Goal: Information Seeking & Learning: Learn about a topic

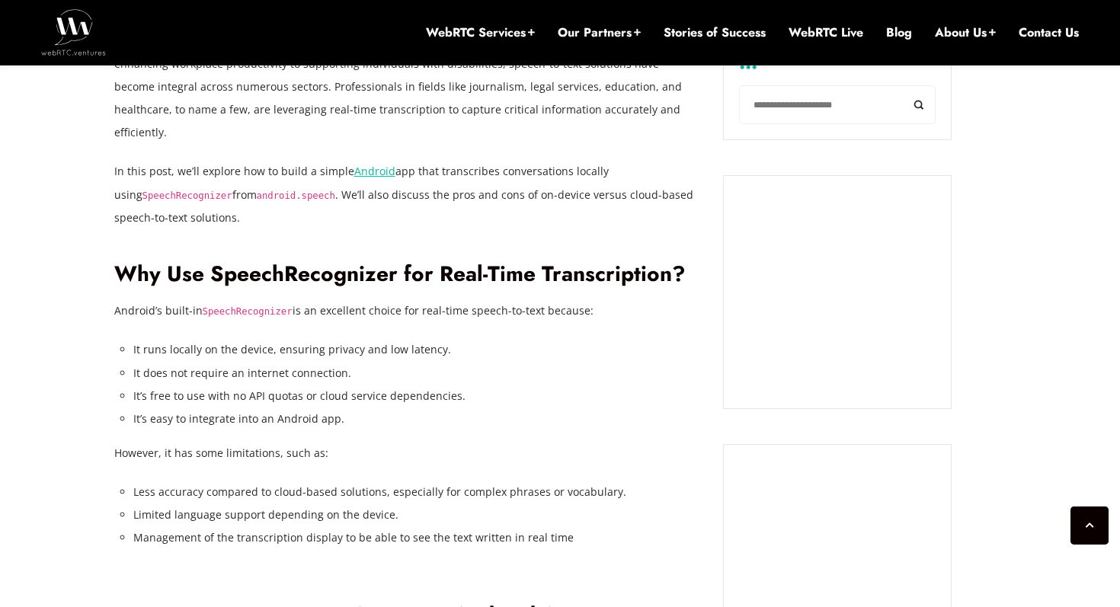
scroll to position [1096, 0]
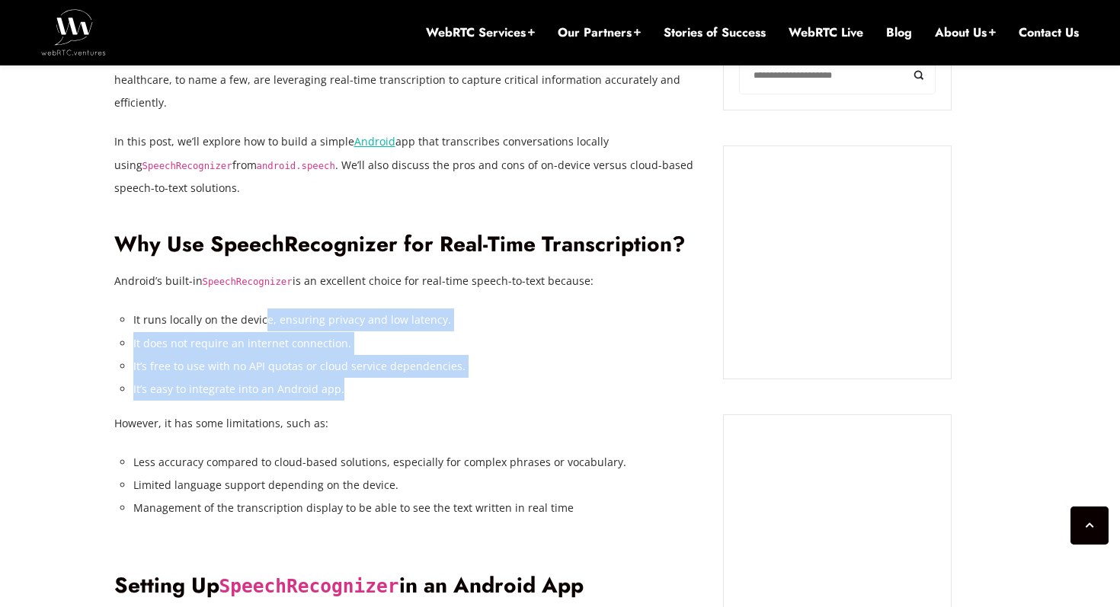
drag, startPoint x: 261, startPoint y: 295, endPoint x: 519, endPoint y: 354, distance: 264.1
click at [520, 354] on ul "It runs locally on the device, ensuring privacy and low latency. It does not re…" at bounding box center [417, 354] width 568 height 91
click at [519, 355] on li "It’s free to use with no API quotas or cloud service dependencies." at bounding box center [417, 366] width 568 height 23
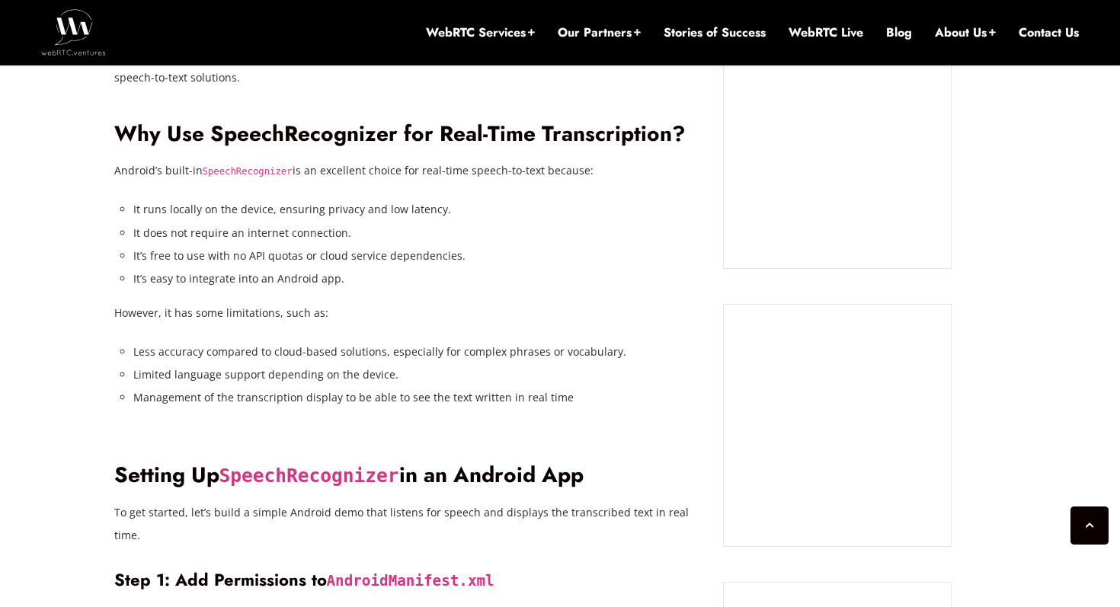
scroll to position [1213, 0]
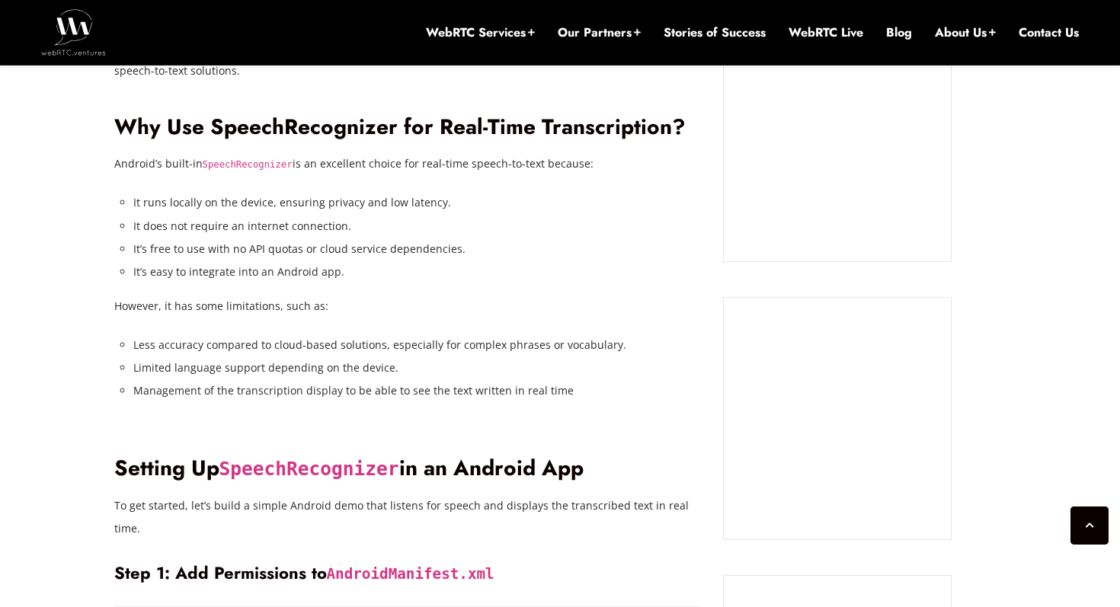
drag, startPoint x: 198, startPoint y: 322, endPoint x: 623, endPoint y: 336, distance: 425.4
click at [628, 337] on ul "Less accuracy compared to cloud-based solutions, especially for complex phrases…" at bounding box center [417, 368] width 568 height 69
drag, startPoint x: 178, startPoint y: 347, endPoint x: 504, endPoint y: 351, distance: 326.1
click at [504, 357] on li "Limited language support depending on the device." at bounding box center [417, 368] width 568 height 23
drag, startPoint x: 338, startPoint y: 366, endPoint x: 642, endPoint y: 370, distance: 304.0
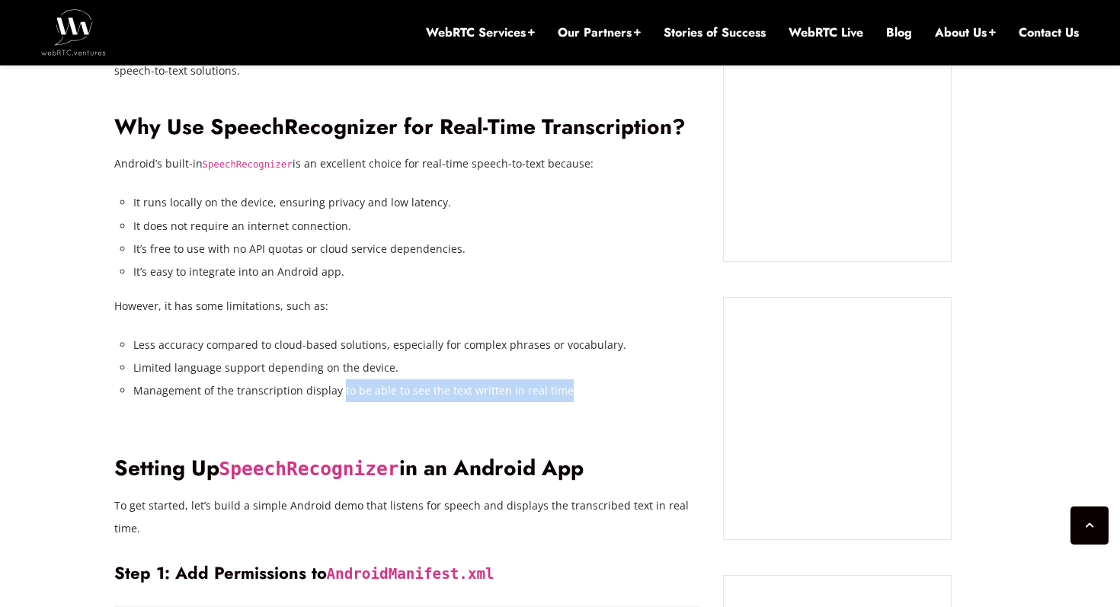
click at [642, 379] on li "Management of the transcription display to be able to see the text written in r…" at bounding box center [417, 390] width 568 height 23
drag, startPoint x: 386, startPoint y: 373, endPoint x: 584, endPoint y: 372, distance: 198.1
click at [584, 379] on li "Management of the transcription display to be able to see the text written in r…" at bounding box center [417, 390] width 568 height 23
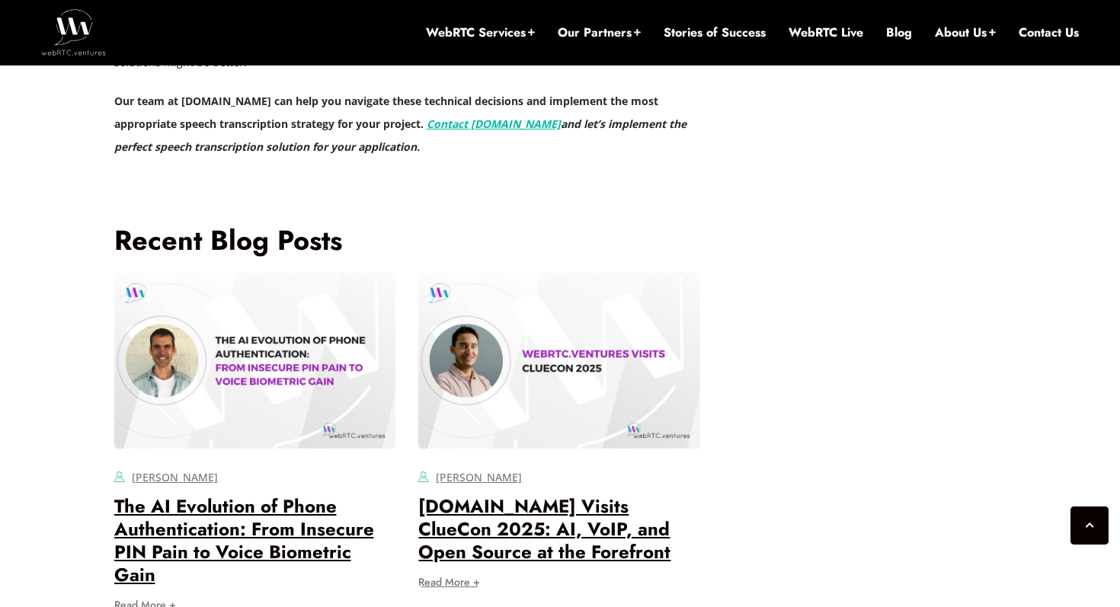
scroll to position [4162, 0]
